Goal: Transaction & Acquisition: Book appointment/travel/reservation

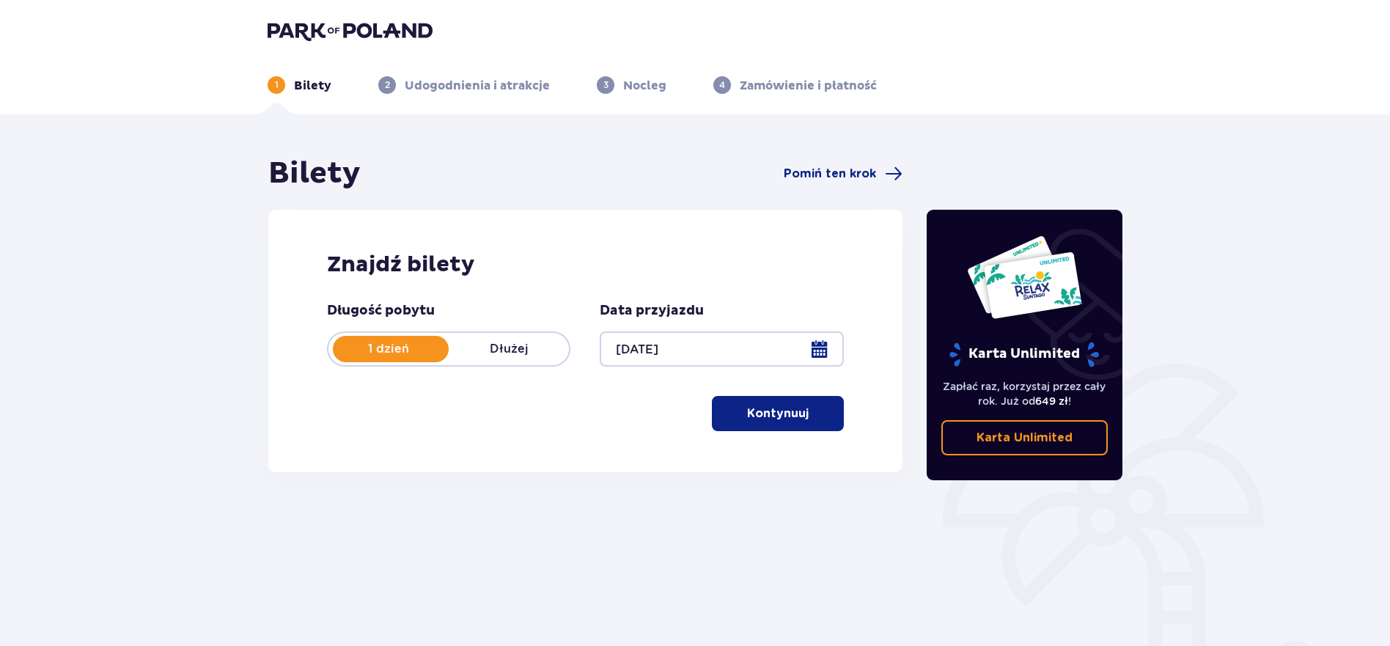
click at [790, 416] on p "Kontynuuj" at bounding box center [778, 413] width 62 height 16
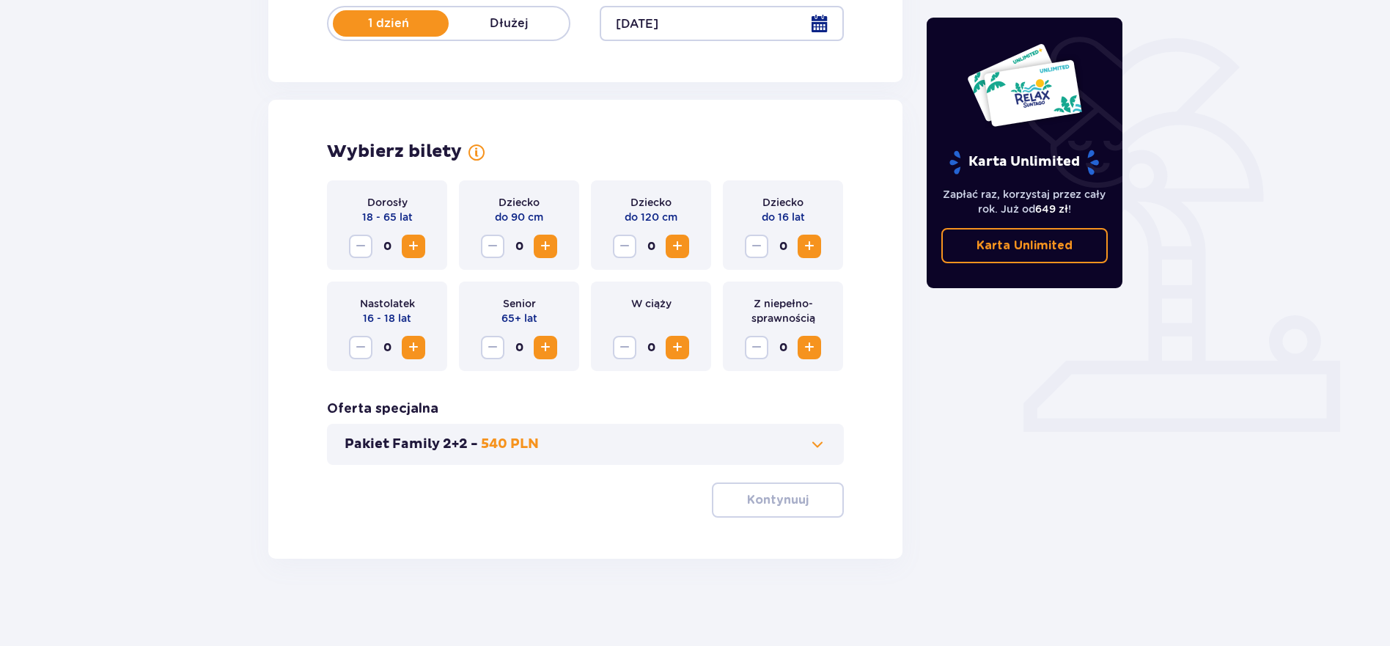
scroll to position [326, 0]
click at [411, 349] on span "Zwiększ" at bounding box center [414, 347] width 18 height 18
click at [413, 347] on span "Zwiększ" at bounding box center [414, 347] width 18 height 18
click at [553, 246] on span "Zwiększ" at bounding box center [546, 246] width 18 height 18
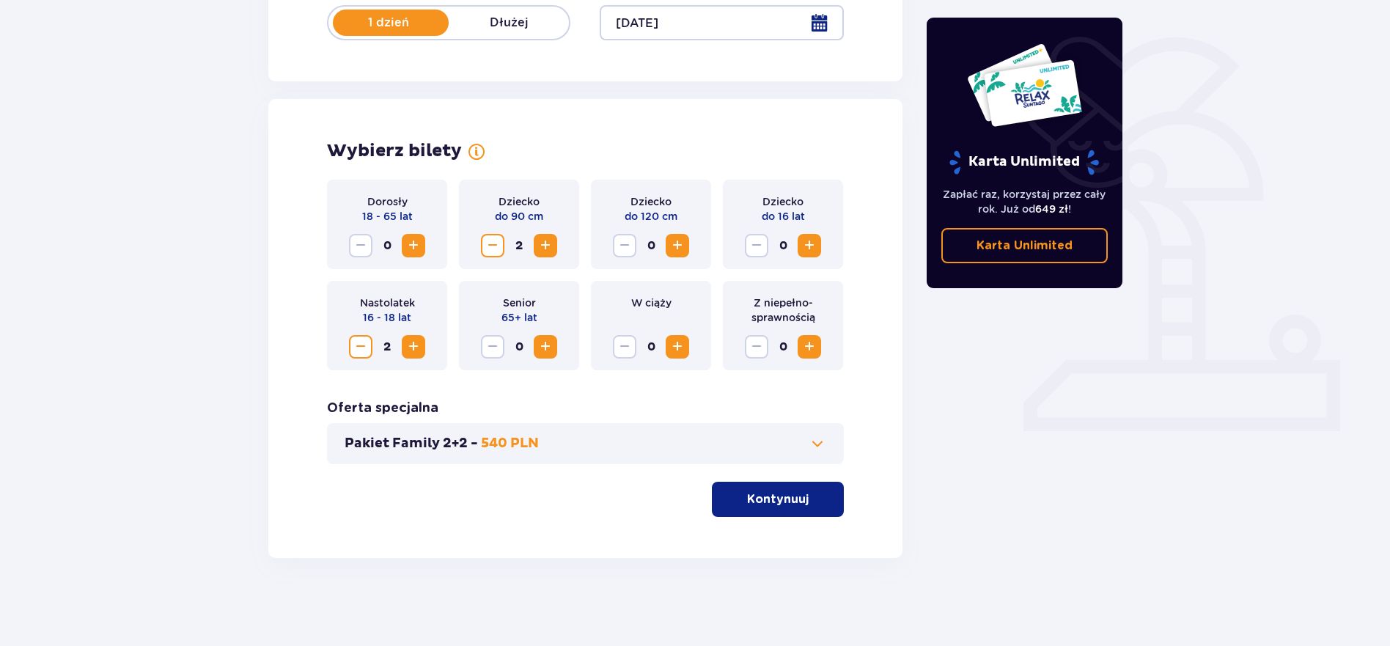
click at [491, 255] on button "Zmniejsz" at bounding box center [492, 245] width 23 height 23
click at [683, 249] on span "Zwiększ" at bounding box center [678, 246] width 18 height 18
click at [762, 497] on p "Kontynuuj" at bounding box center [778, 499] width 62 height 16
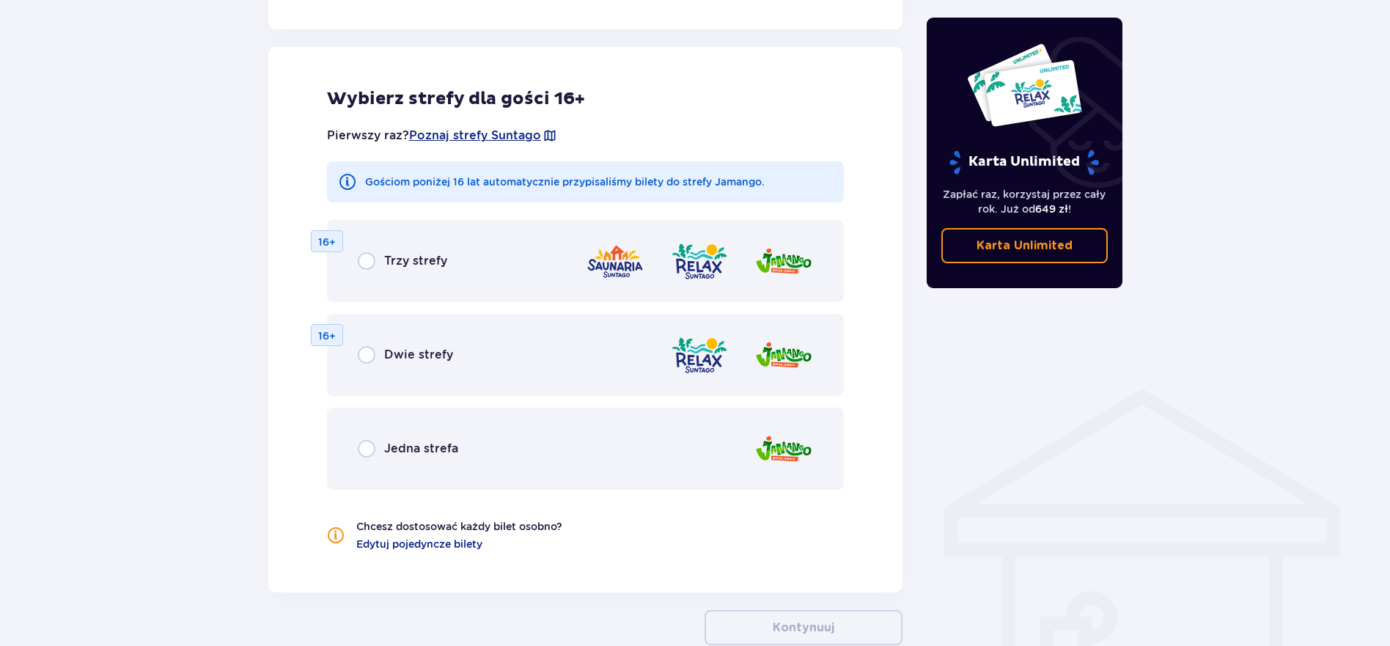
scroll to position [814, 0]
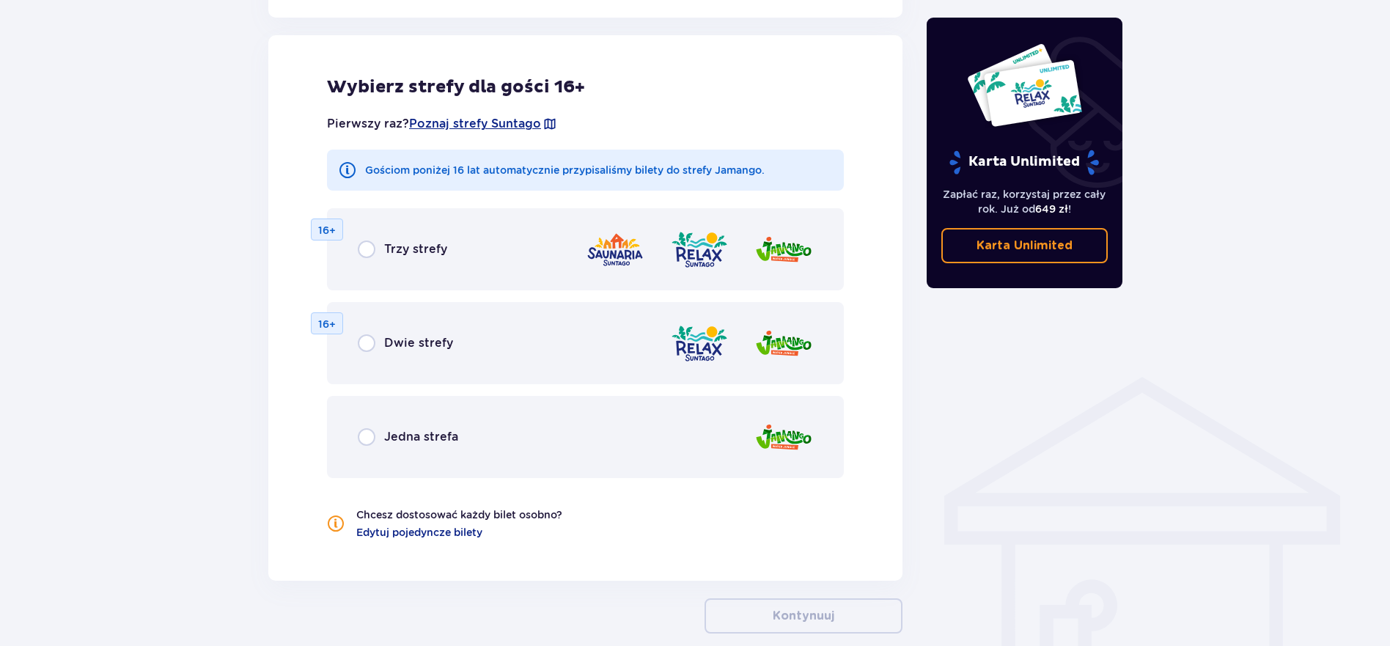
click at [482, 335] on div "Dwie strefy 16+" at bounding box center [585, 343] width 517 height 82
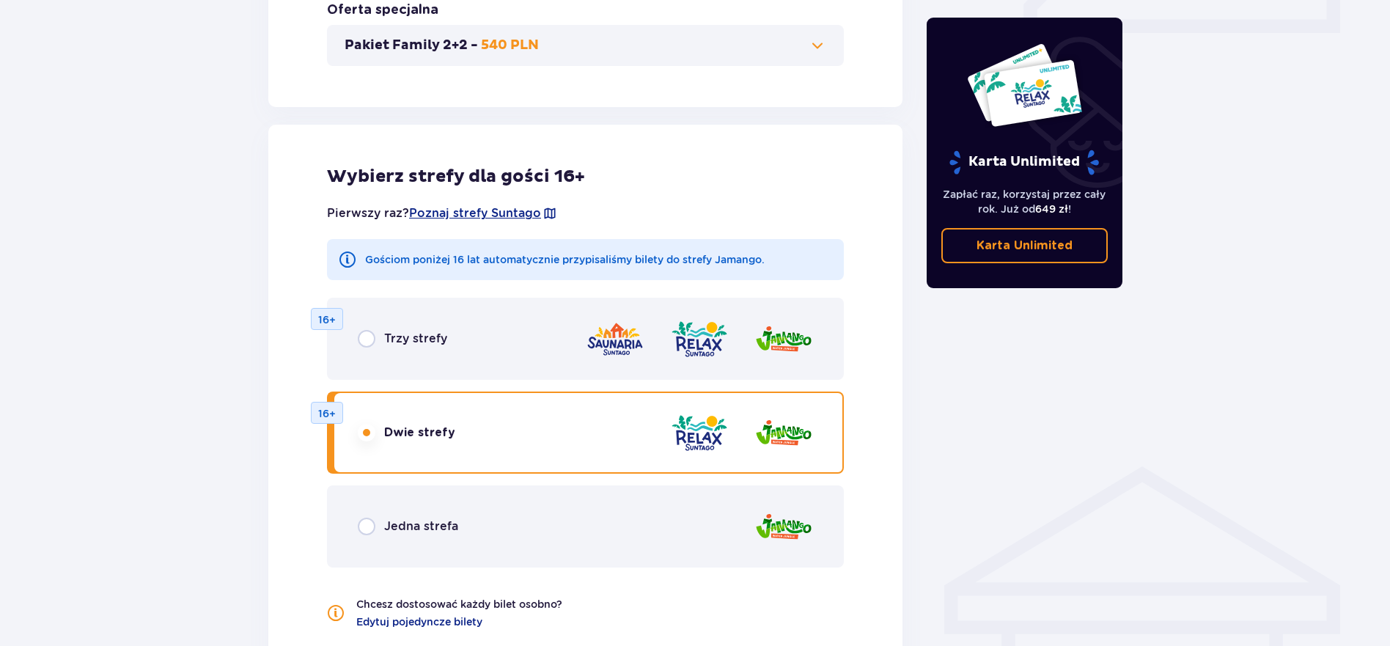
scroll to position [828, 0]
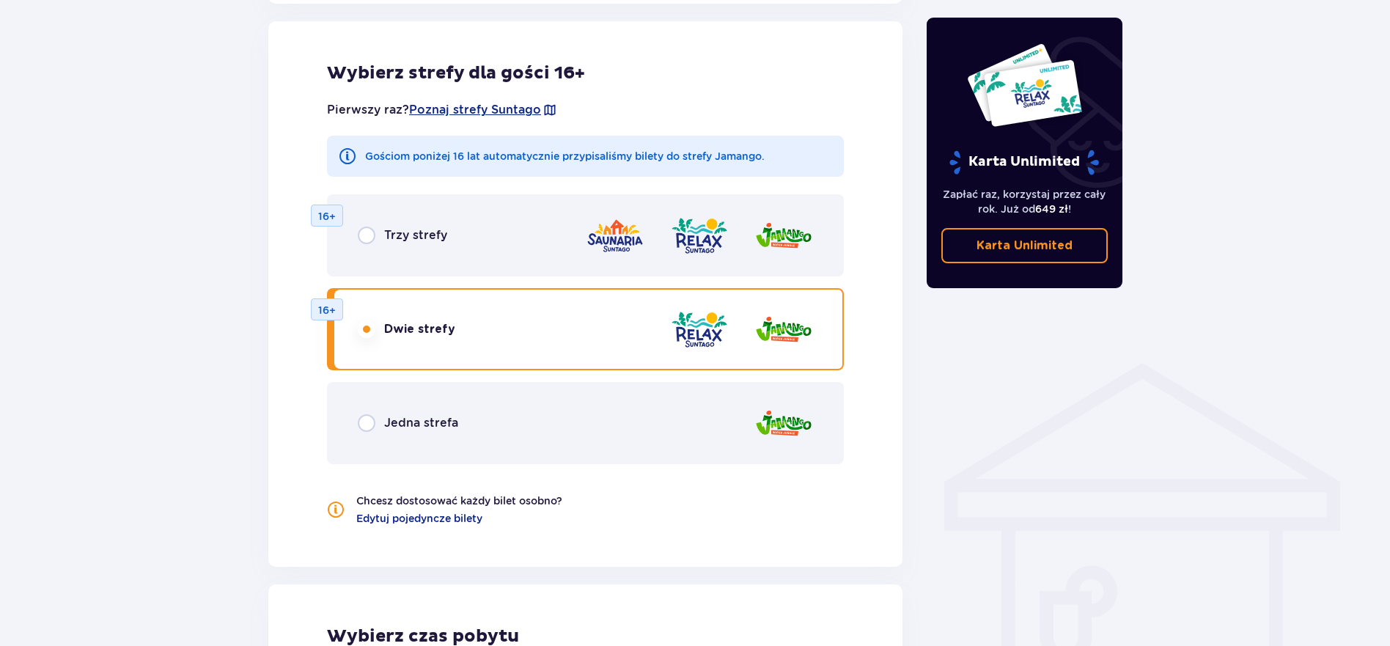
click at [584, 431] on div "Jedna strefa" at bounding box center [585, 423] width 517 height 82
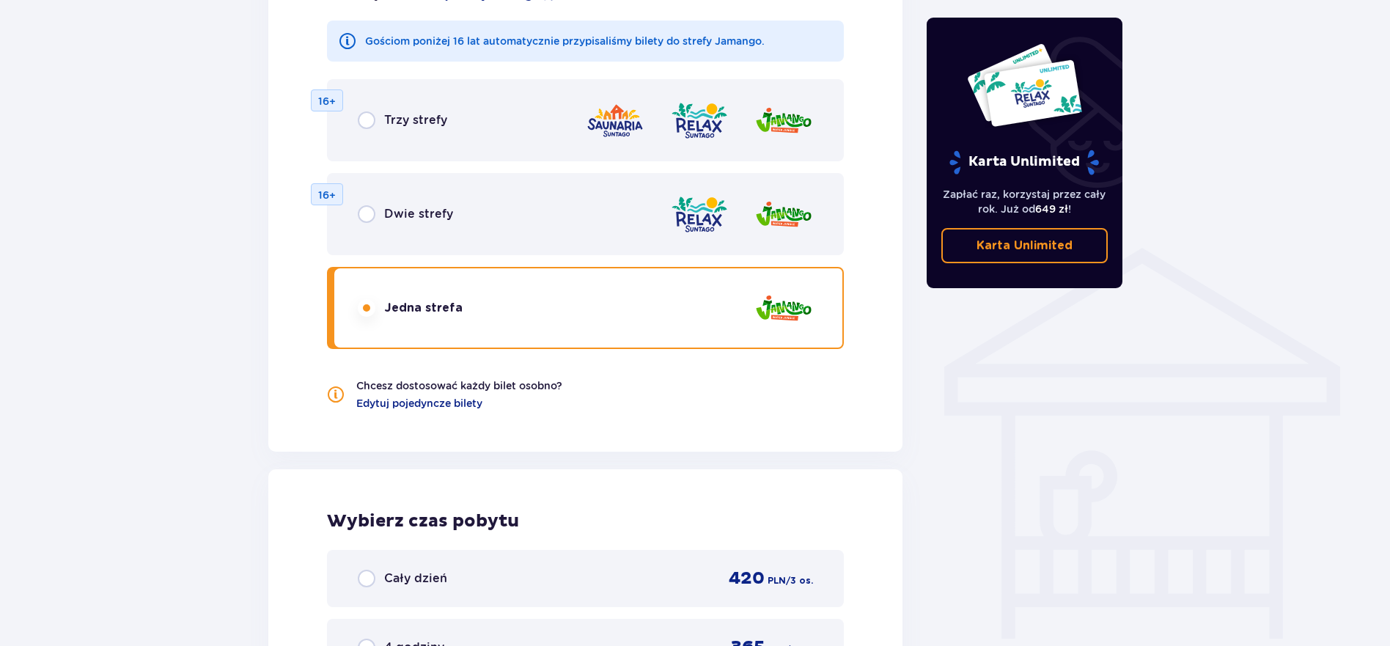
click at [567, 218] on div "Dwie strefy 16+" at bounding box center [585, 214] width 517 height 82
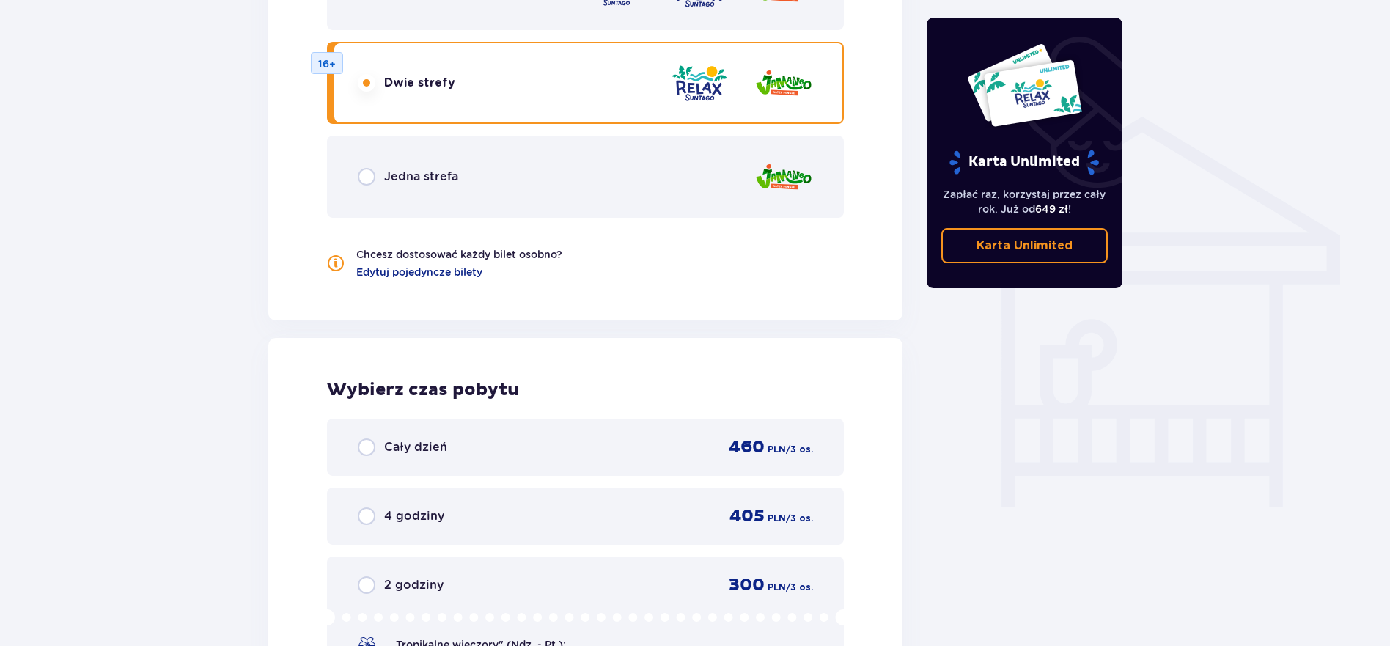
scroll to position [1103, 0]
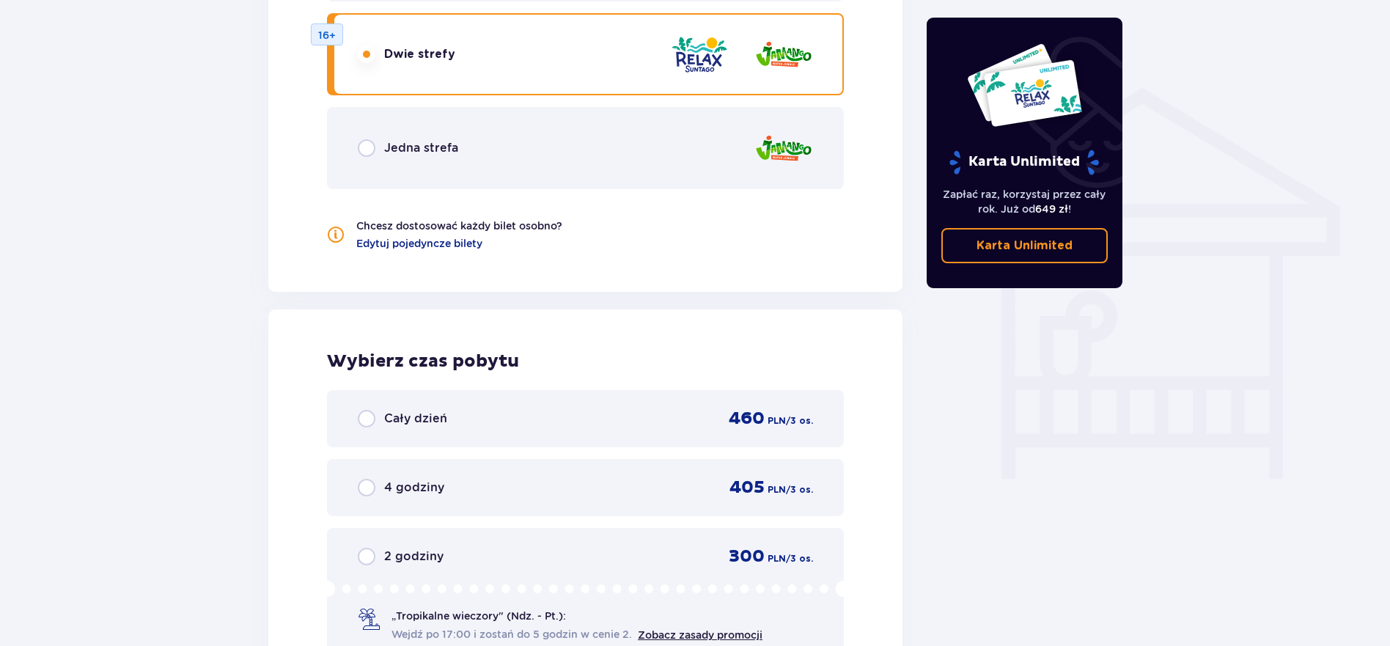
click at [582, 158] on div "Jedna strefa" at bounding box center [585, 148] width 517 height 82
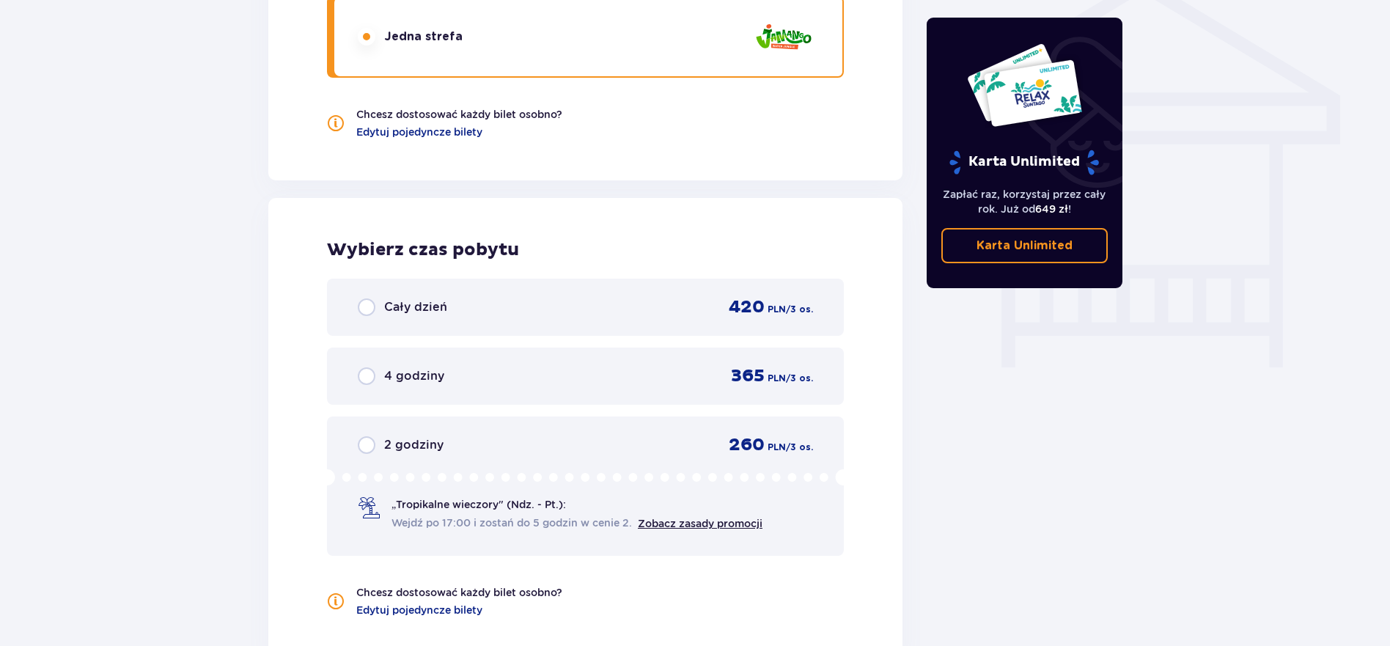
scroll to position [1128, 0]
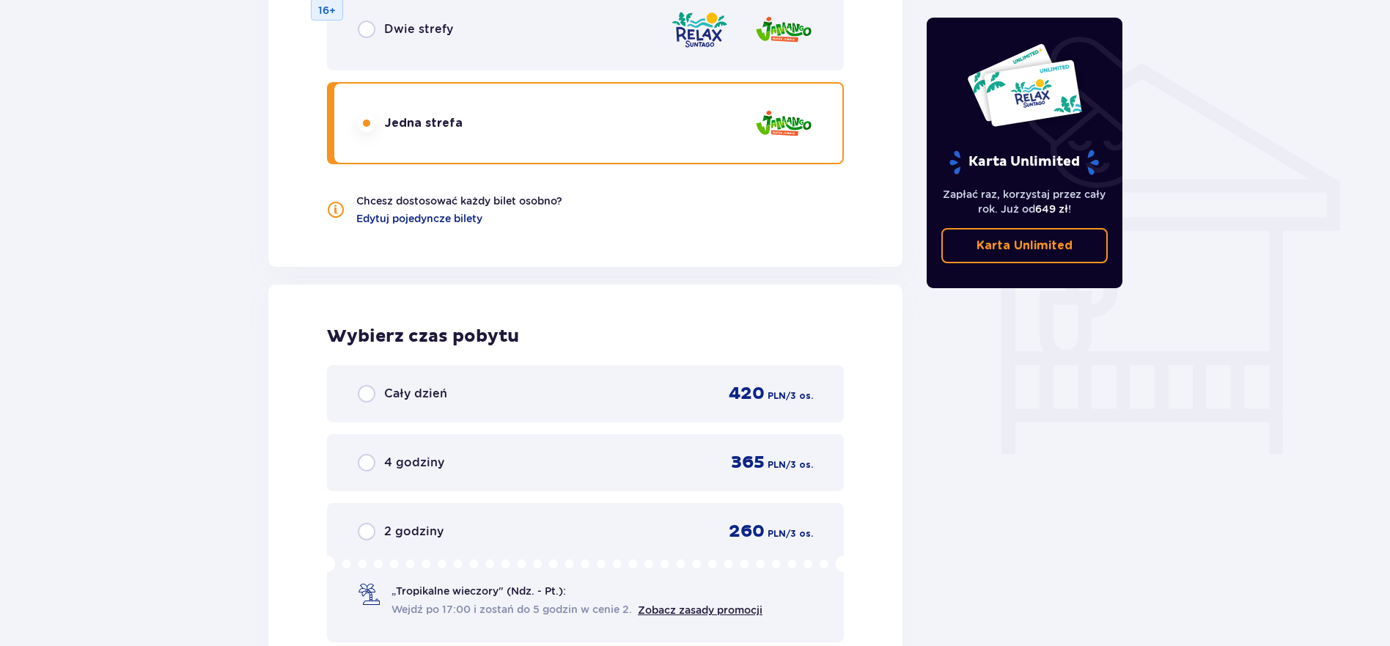
click at [629, 54] on div "Dwie strefy 16+" at bounding box center [585, 29] width 517 height 82
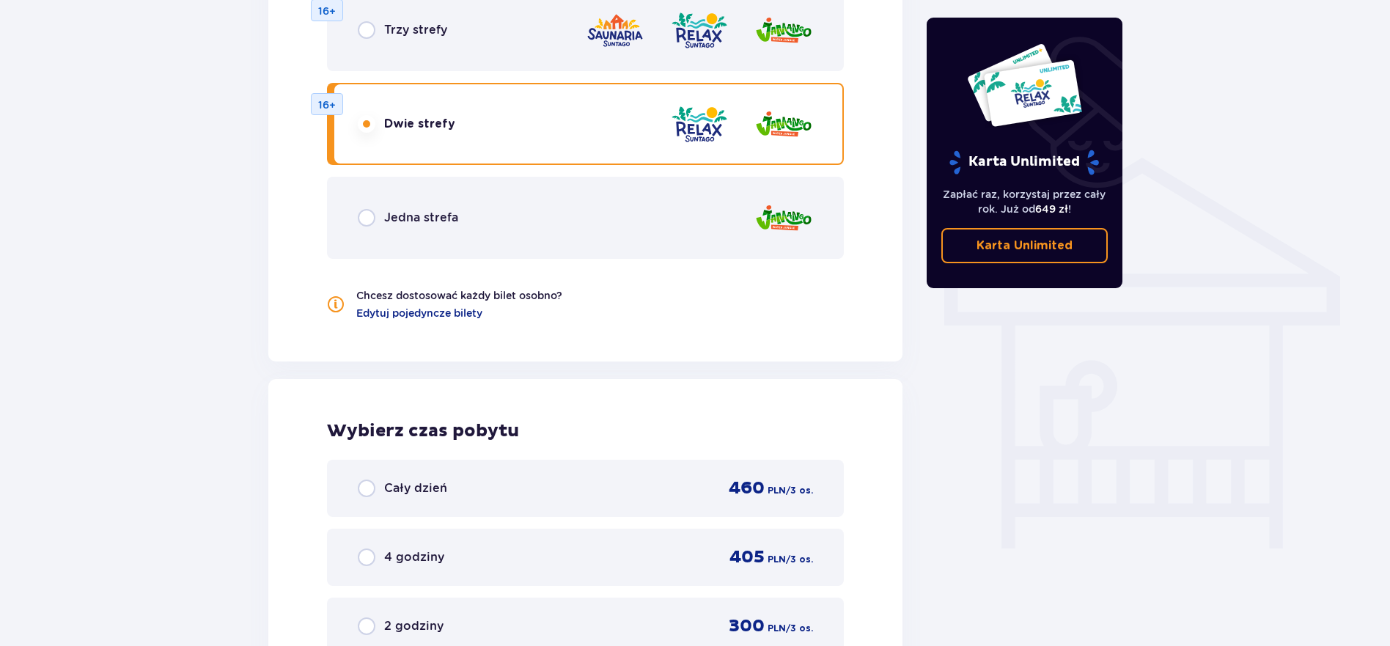
scroll to position [1189, 0]
